Goal: Task Accomplishment & Management: Manage account settings

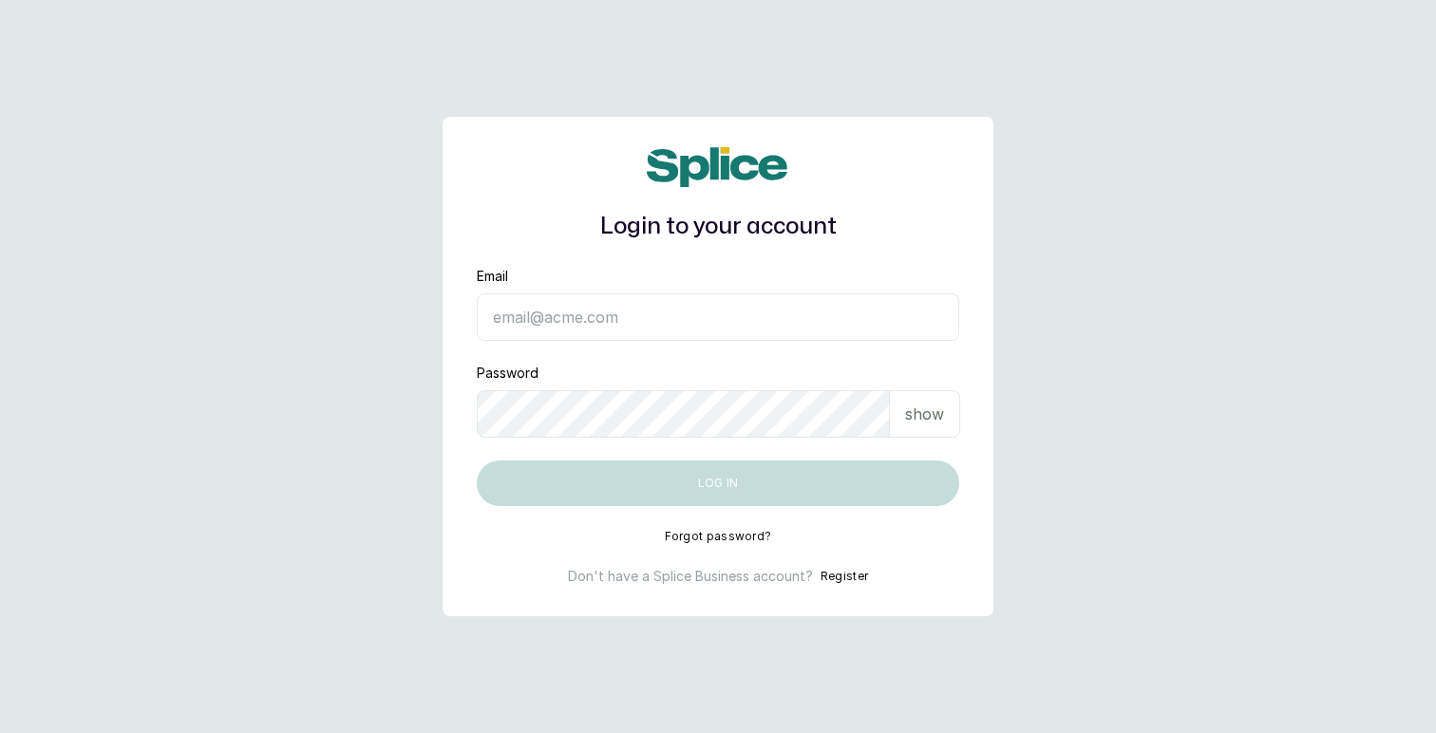
click at [534, 319] on input "Email" at bounding box center [718, 316] width 482 height 47
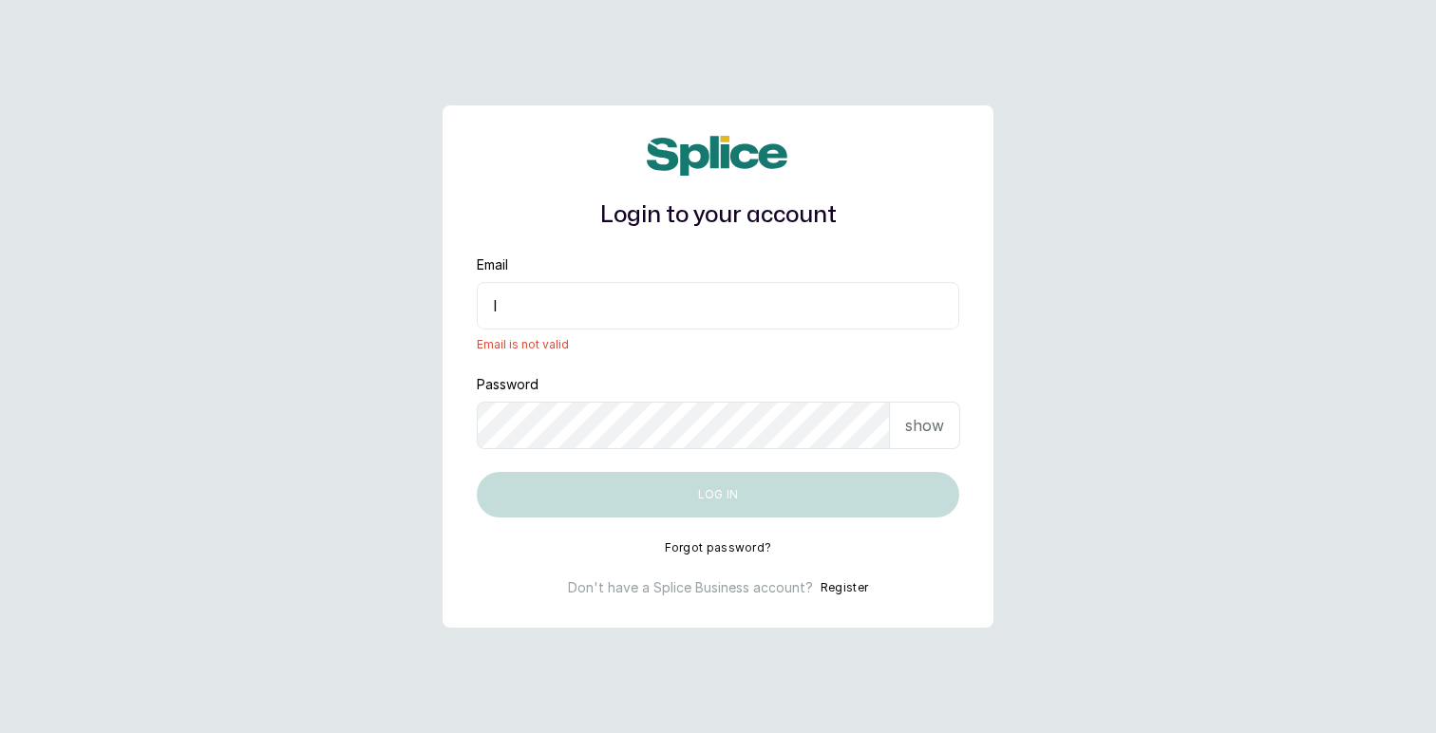
type input "[EMAIL_ADDRESS][DOMAIN_NAME]"
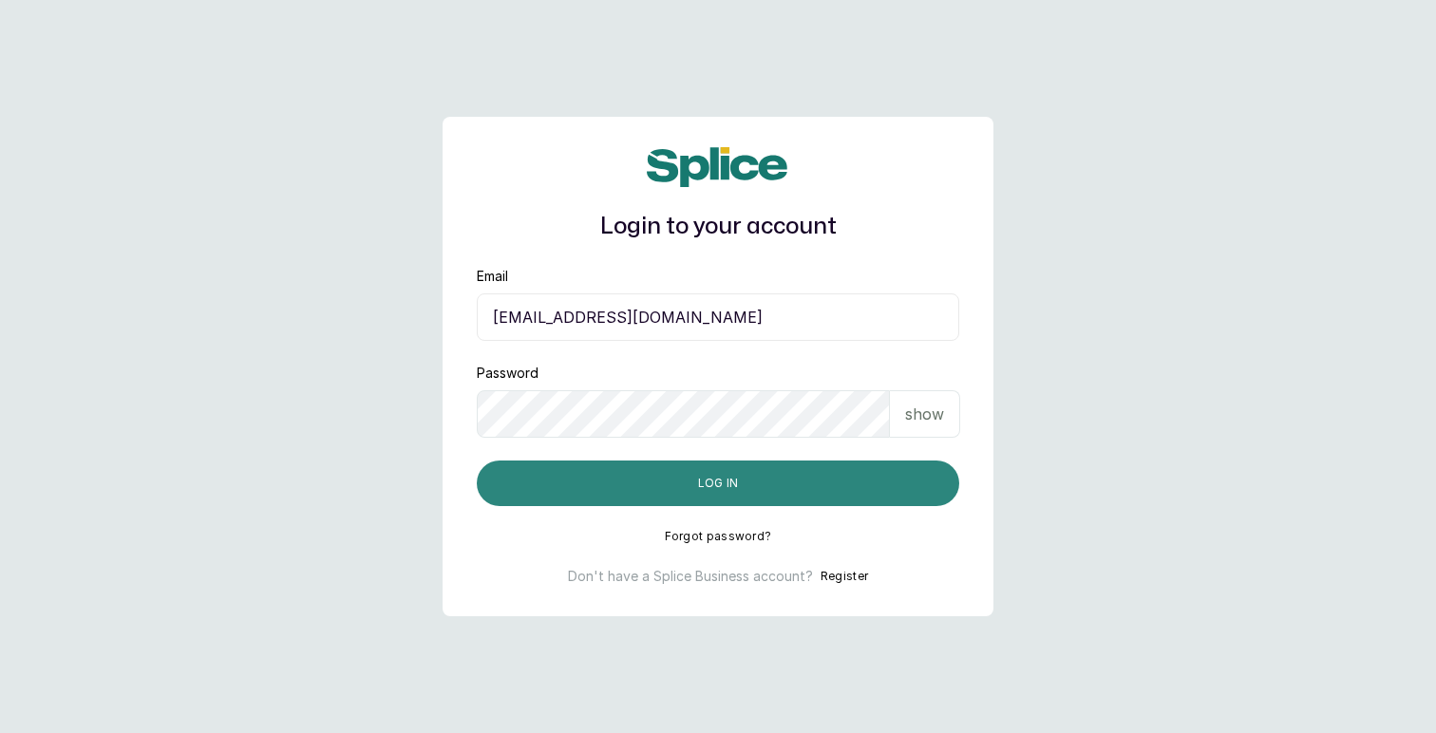
click at [714, 491] on button "Log in" at bounding box center [718, 484] width 482 height 46
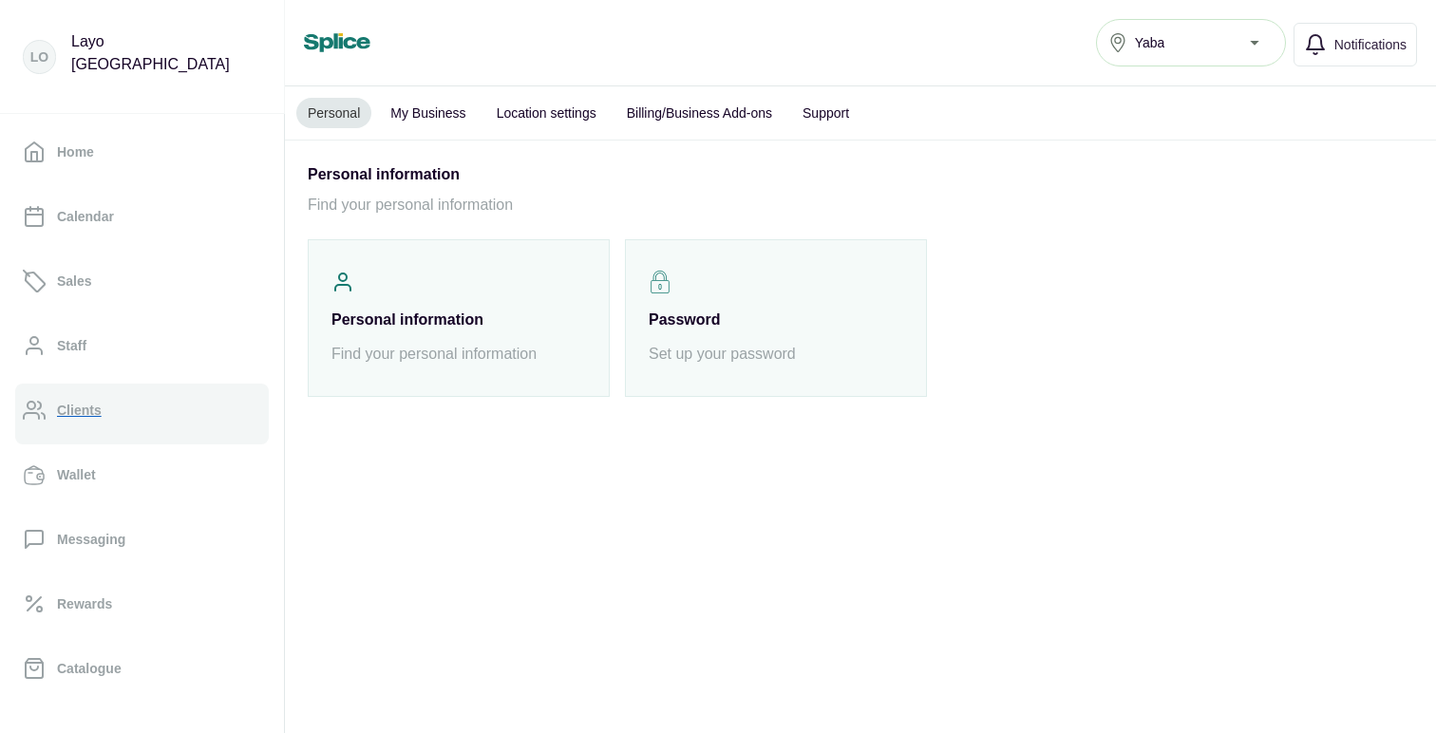
click at [77, 410] on p "Clients" at bounding box center [79, 410] width 45 height 19
